Goal: Find contact information: Find contact information

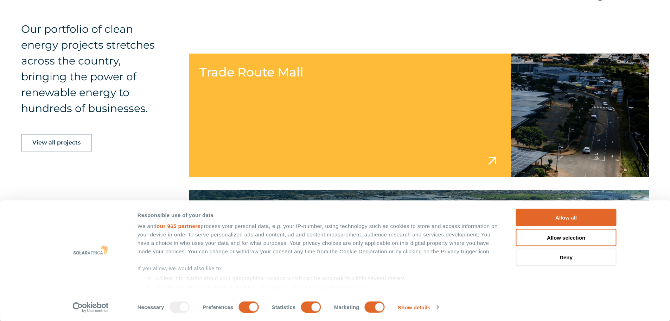
scroll to position [950, 0]
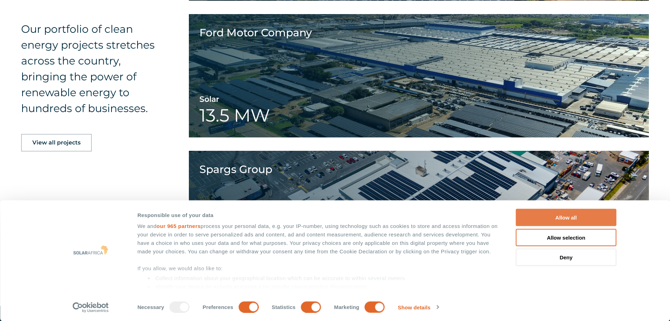
click at [568, 219] on button "Allow all" at bounding box center [566, 217] width 101 height 17
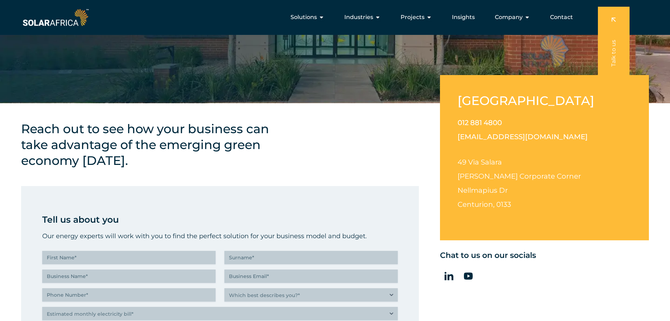
scroll to position [0, 0]
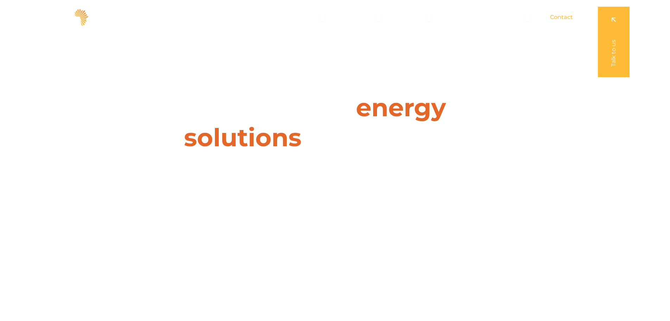
click at [559, 17] on span "Contact" at bounding box center [561, 17] width 23 height 8
